Goal: Check status: Check status

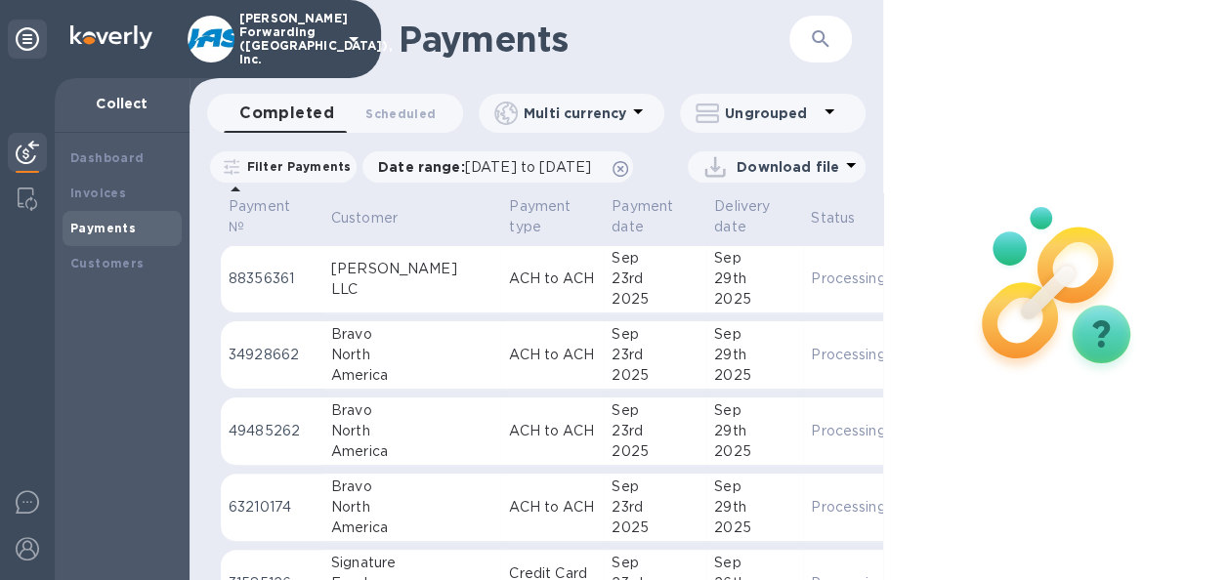
click at [809, 32] on icon "button" at bounding box center [820, 38] width 23 height 23
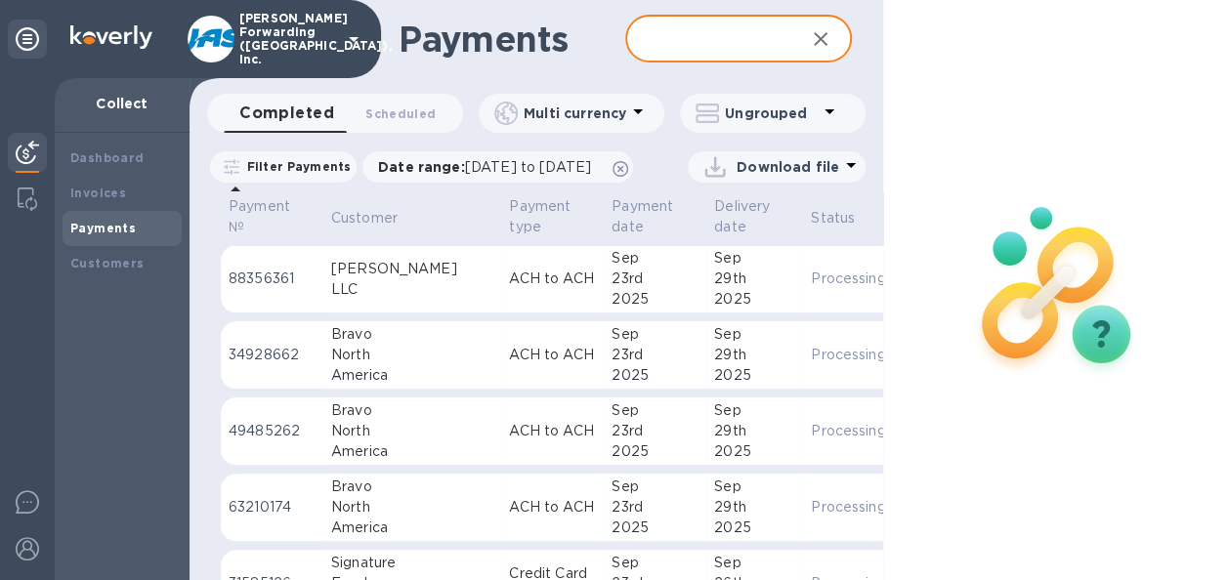
click at [719, 51] on input "text" at bounding box center [707, 40] width 164 height 48
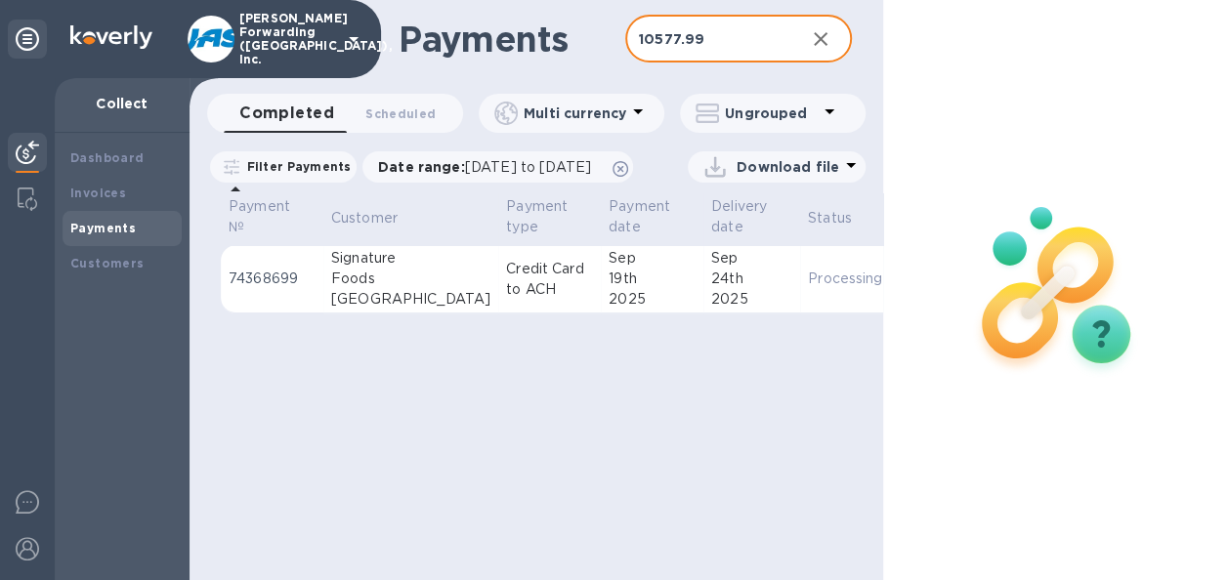
drag, startPoint x: 741, startPoint y: 47, endPoint x: 390, endPoint y: 33, distance: 351.8
click at [390, 33] on div "Payments 10577.99 ​" at bounding box center [535, 39] width 693 height 78
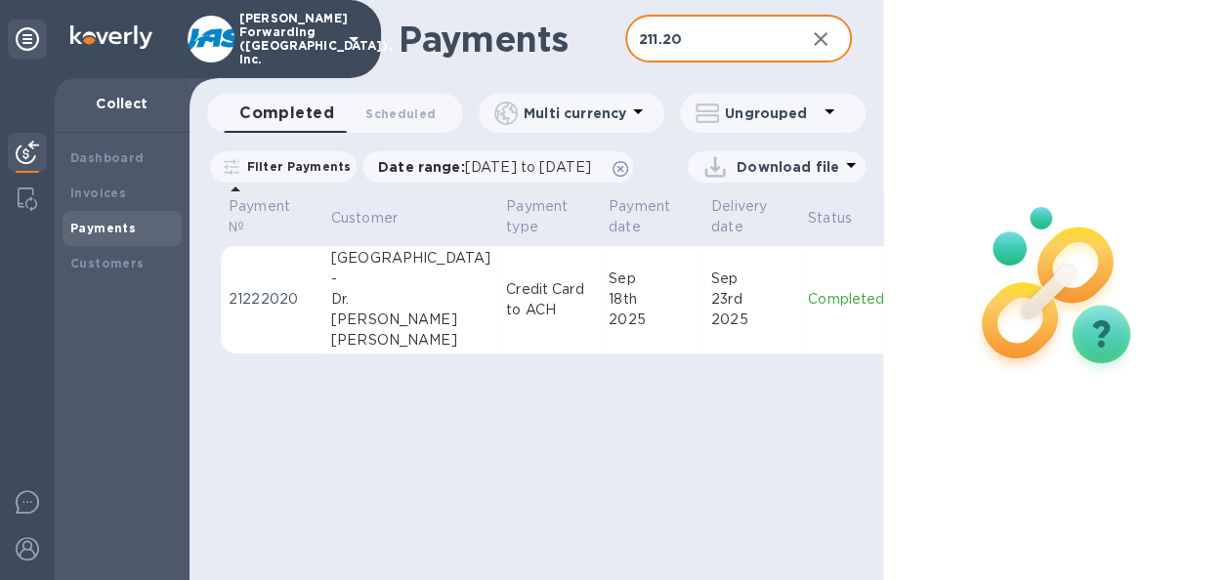
click at [601, 326] on td "[DATE]" at bounding box center [652, 299] width 103 height 109
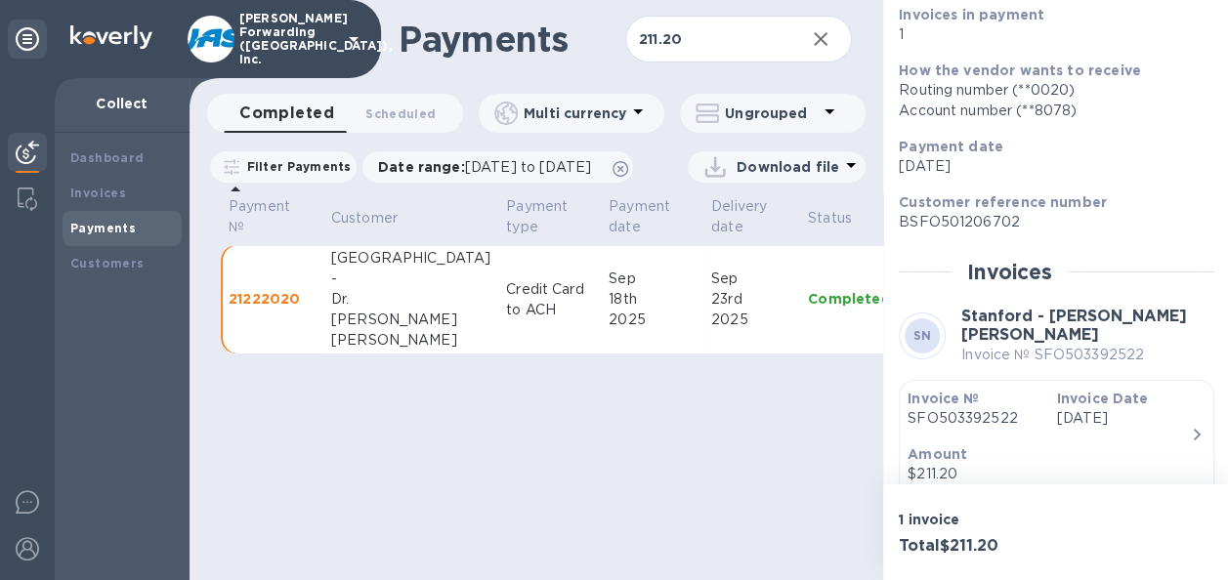
scroll to position [341, 0]
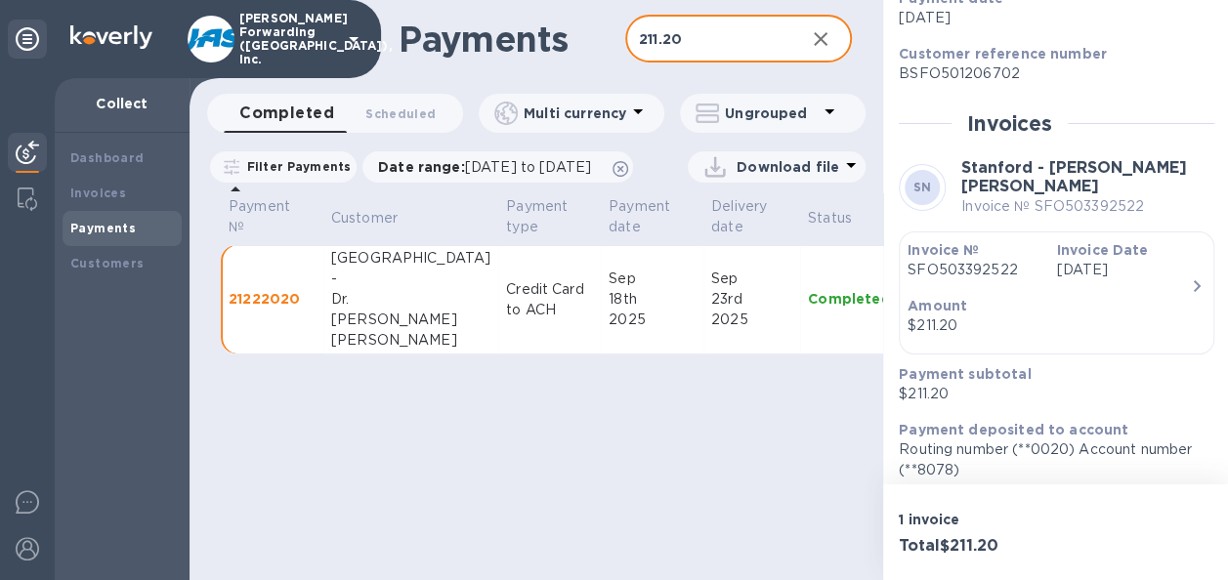
drag, startPoint x: 762, startPoint y: 57, endPoint x: 586, endPoint y: 41, distance: 176.5
click at [586, 41] on div "Payments 211.20 ​" at bounding box center [535, 39] width 693 height 78
type input "845.00"
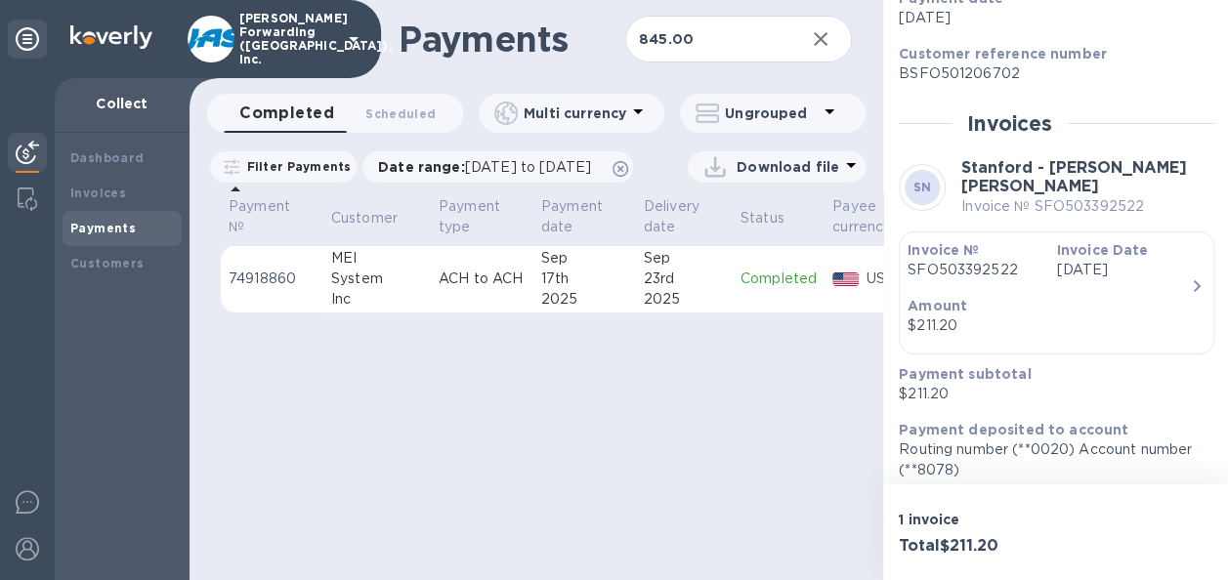
click at [700, 289] on div "23rd" at bounding box center [684, 279] width 81 height 21
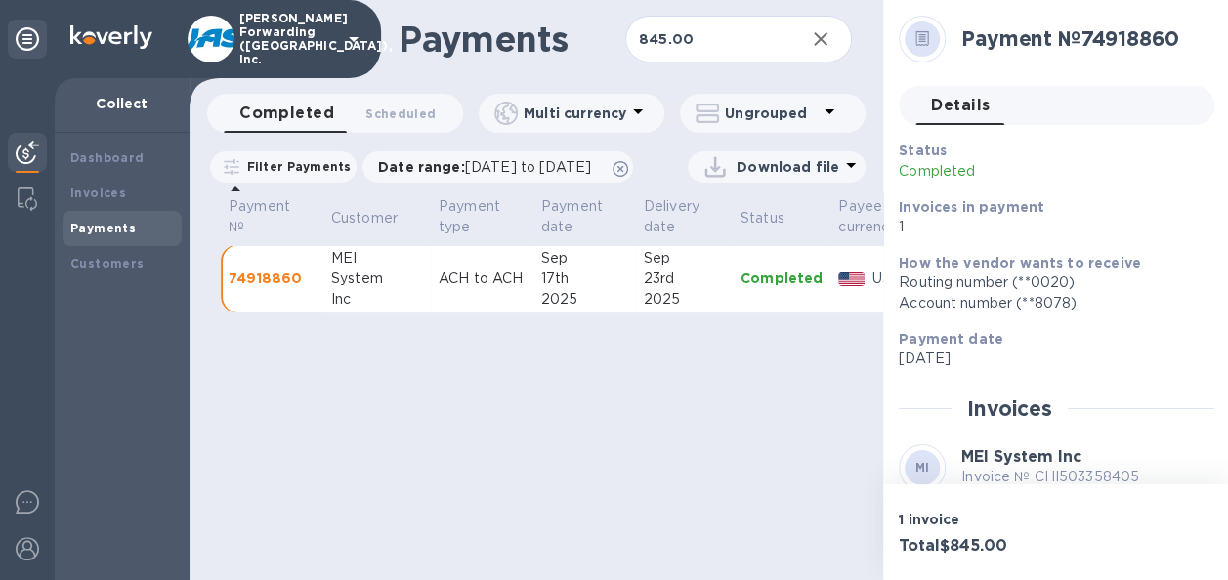
scroll to position [285, 0]
